Goal: Task Accomplishment & Management: Manage account settings

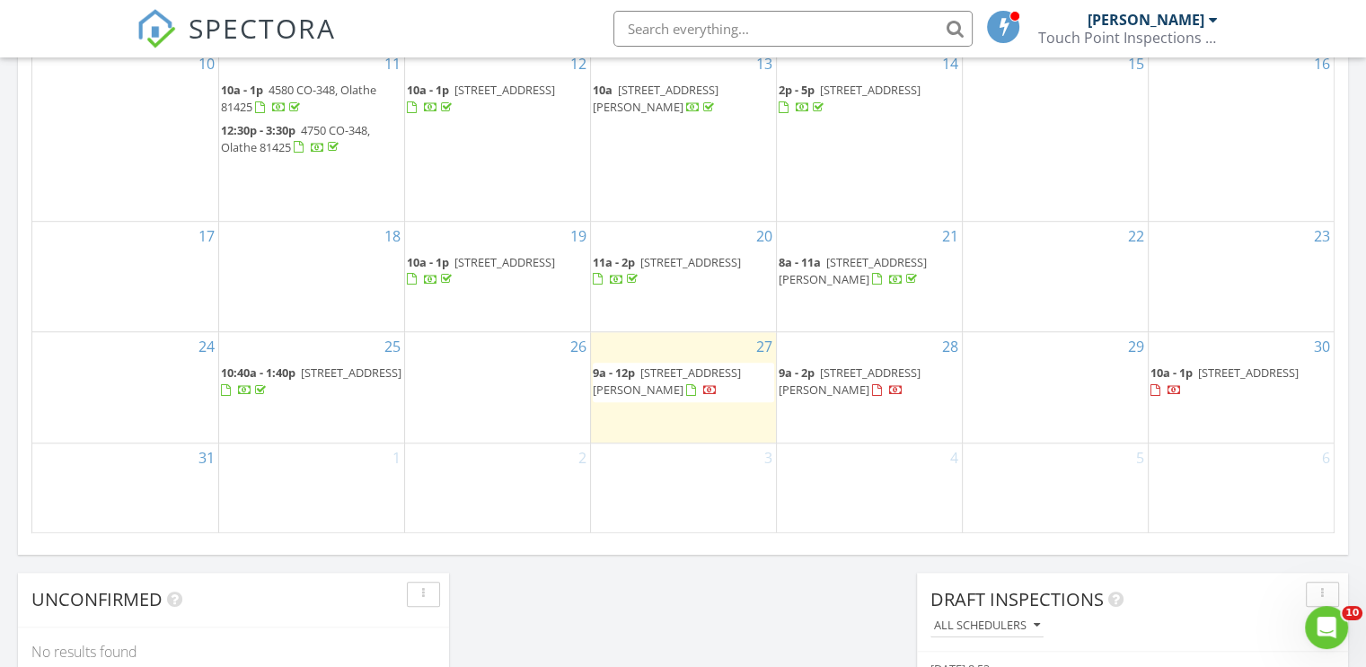
scroll to position [1257, 0]
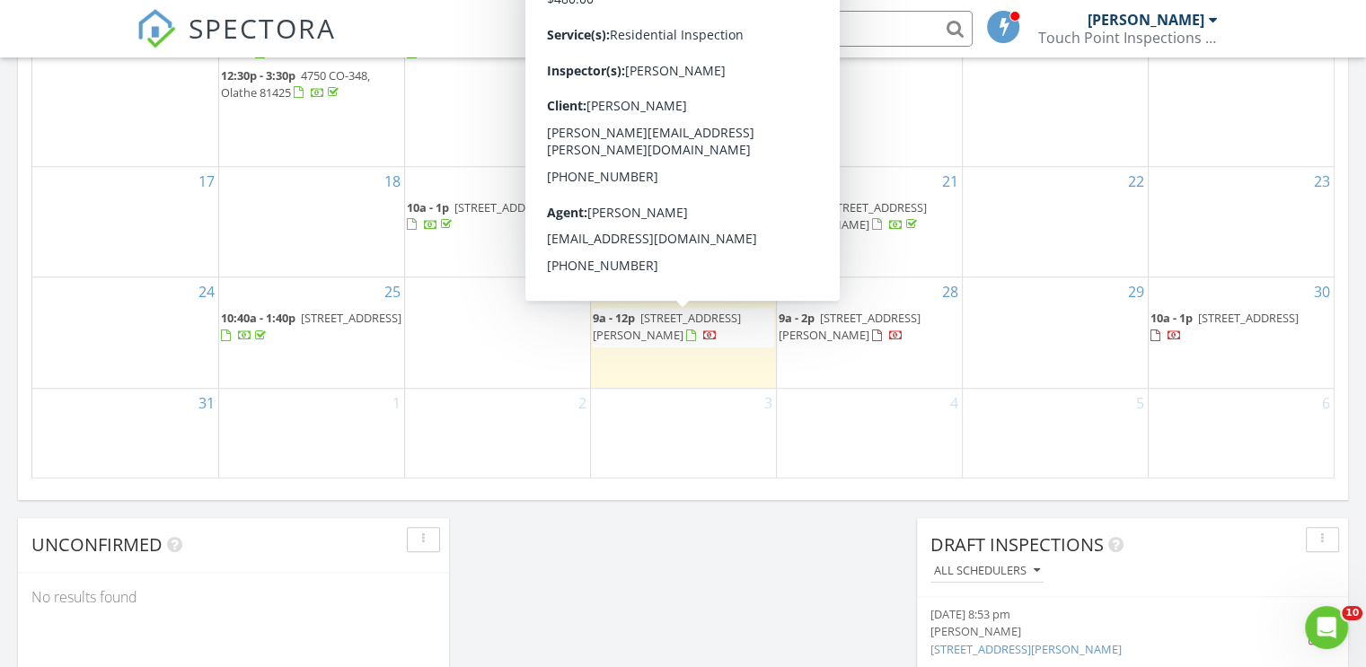
click at [724, 319] on span "32976 J Rd, Hotchkiss 81419" at bounding box center [667, 326] width 148 height 33
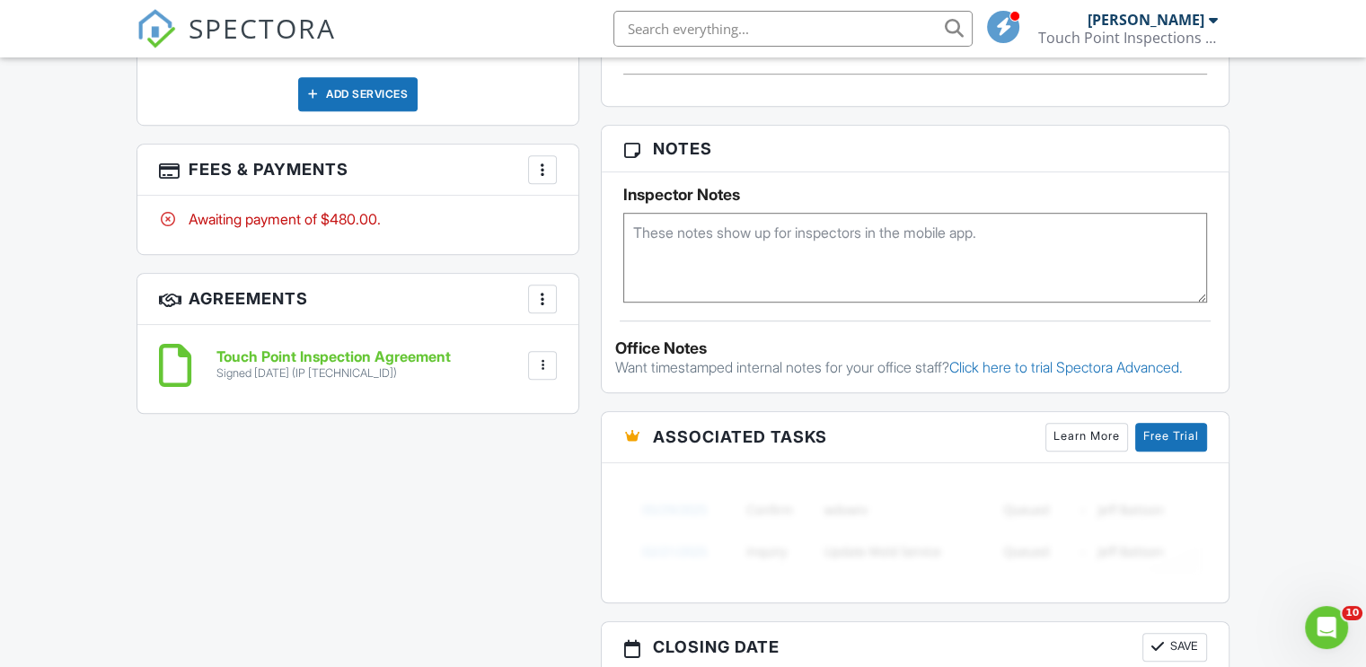
click at [535, 161] on div at bounding box center [542, 170] width 18 height 18
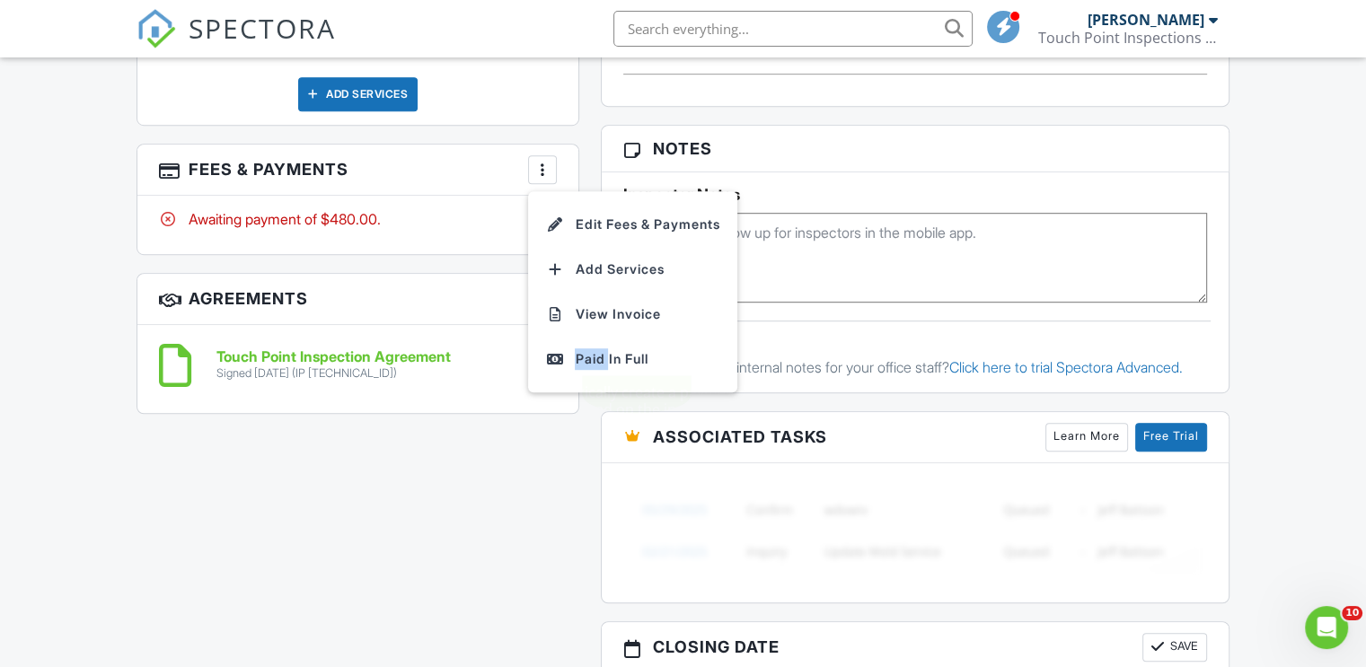
click at [602, 353] on div "Paid In Full" at bounding box center [632, 359] width 173 height 22
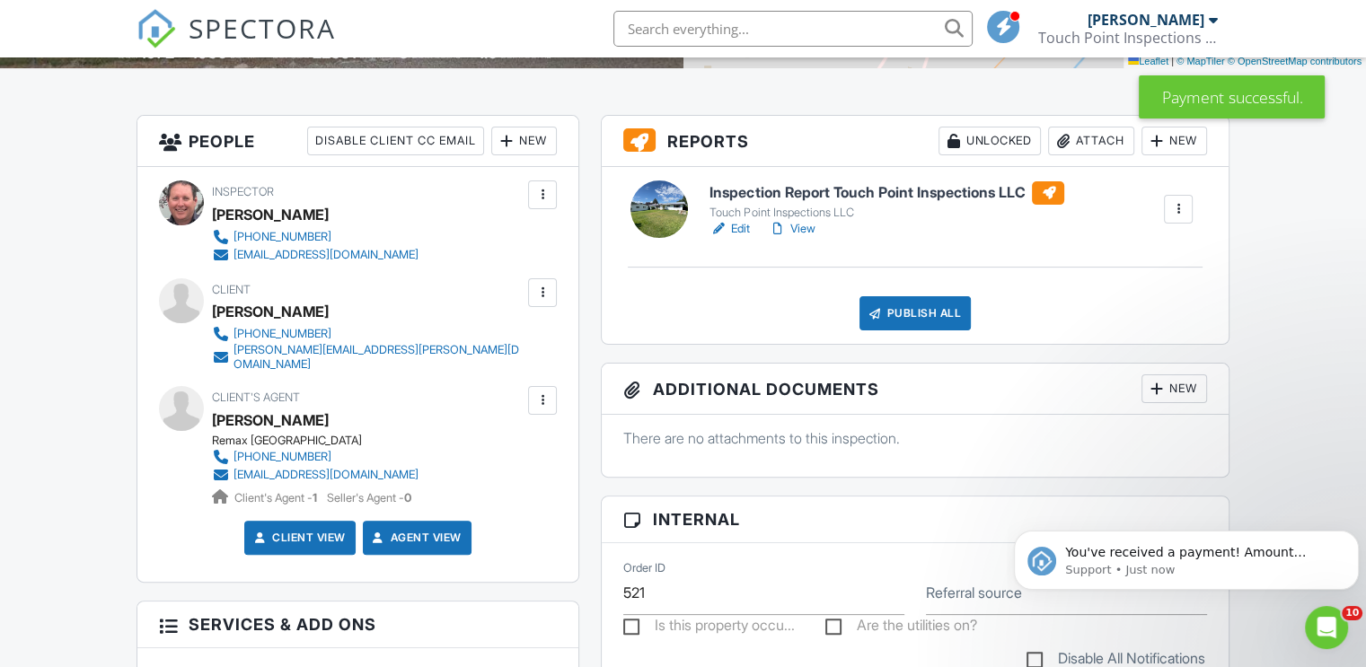
scroll to position [449, 0]
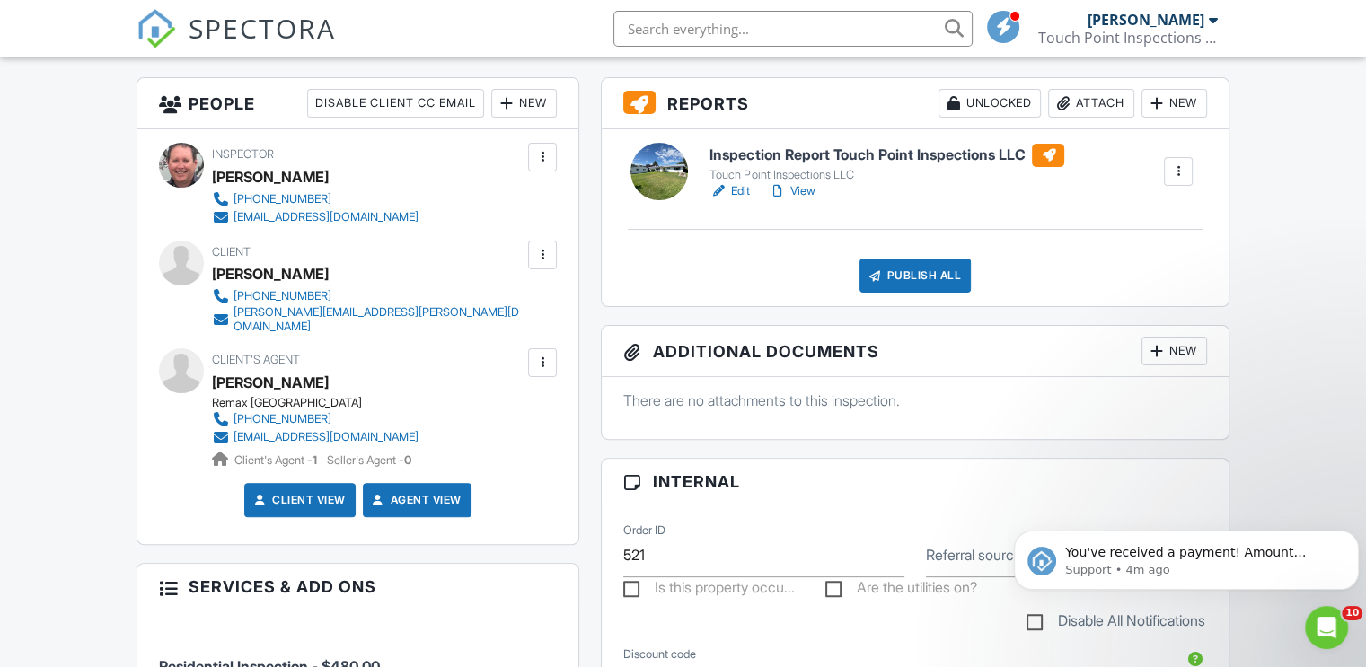
click at [939, 151] on h6 "Inspection Report Touch Point Inspections LLC" at bounding box center [886, 155] width 355 height 23
